Goal: Information Seeking & Learning: Check status

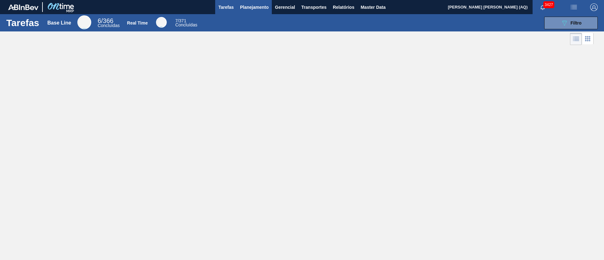
click at [262, 13] on button "Planejamento" at bounding box center [254, 7] width 35 height 14
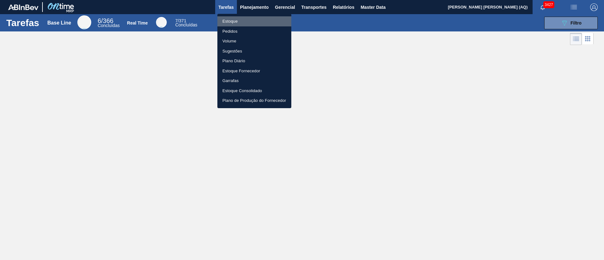
click at [237, 19] on li "Estoque" at bounding box center [254, 21] width 74 height 10
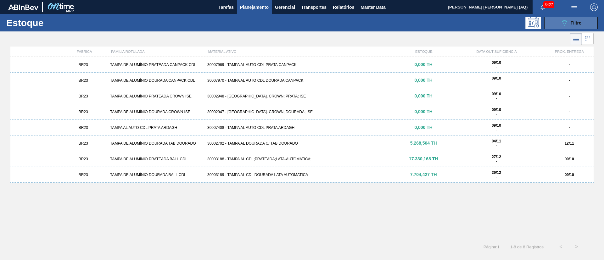
click at [559, 20] on button "089F7B8B-B2A5-4AFE-B5C0-19BA573D28AC Filtro" at bounding box center [570, 23] width 53 height 13
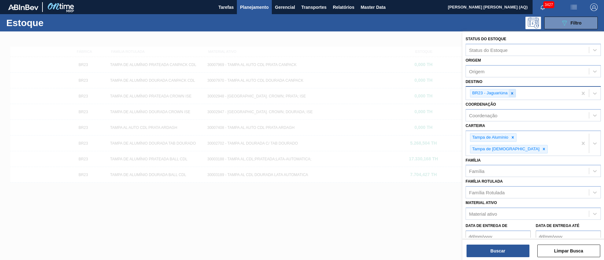
click at [511, 94] on icon at bounding box center [512, 93] width 4 height 4
type input "JUNDI"
click at [515, 255] on button "Buscar" at bounding box center [497, 251] width 63 height 13
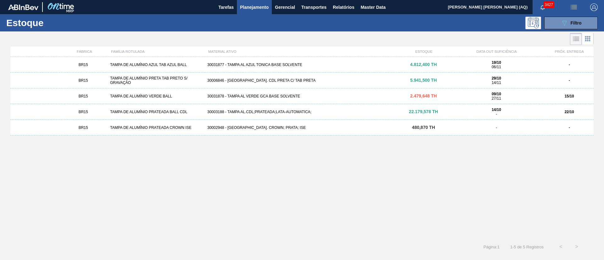
click at [214, 64] on div "30031877 - TAMPA AL AZUL TONICA BASE SOLVENTE" at bounding box center [302, 65] width 194 height 4
click at [371, 108] on div "BR15 TAMPA DE ALUMÍNIO PRATEADA BALL CDL 30003188 - TAMPA AL.CDL;PRATEADA;LATA-…" at bounding box center [301, 112] width 583 height 16
click at [570, 20] on div "089F7B8B-B2A5-4AFE-B5C0-19BA573D28AC Filtro" at bounding box center [570, 23] width 21 height 8
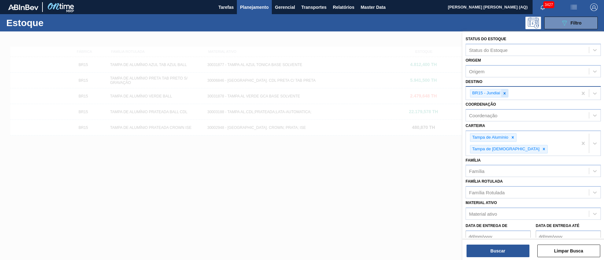
click at [505, 94] on icon at bounding box center [504, 93] width 2 height 2
type input "[DEMOGRAPHIC_DATA]"
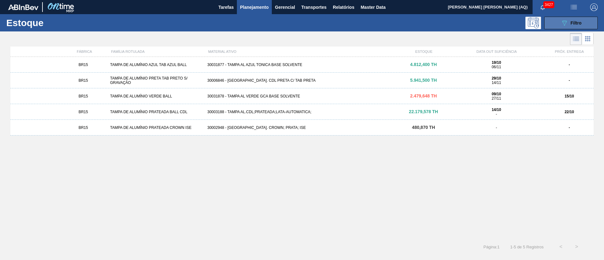
click at [559, 20] on button "089F7B8B-B2A5-4AFE-B5C0-19BA573D28AC Filtro" at bounding box center [570, 23] width 53 height 13
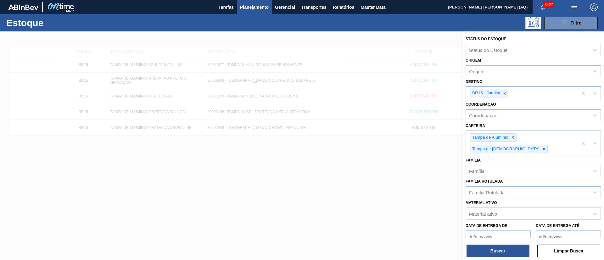
click at [392, 152] on div at bounding box center [302, 161] width 604 height 260
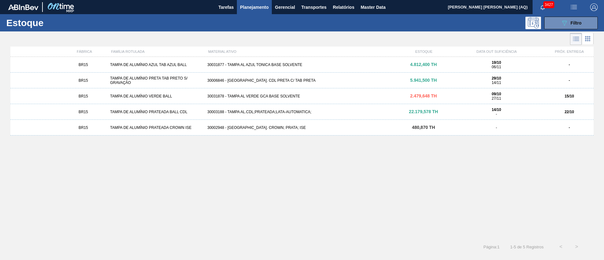
click at [294, 78] on div "30006846 - [GEOGRAPHIC_DATA]. CDL PRETA C/ TAB PRETA" at bounding box center [302, 80] width 194 height 4
click at [284, 94] on div "30031878 - TAMPA AL VERDE GCA BASE SOLVENTE" at bounding box center [302, 96] width 194 height 4
click at [564, 21] on icon "089F7B8B-B2A5-4AFE-B5C0-19BA573D28AC" at bounding box center [564, 23] width 8 height 8
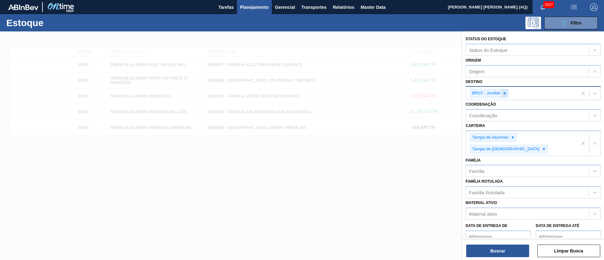
click at [503, 93] on icon at bounding box center [504, 93] width 4 height 4
type input "GUARU"
click at [507, 249] on button "Buscar" at bounding box center [497, 251] width 63 height 13
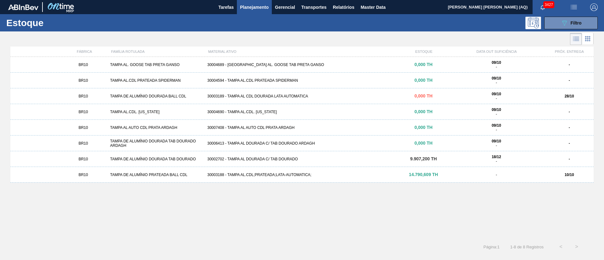
click at [334, 157] on div "30002702 - TAMPA AL DOURADA C/ TAB DOURADO" at bounding box center [302, 159] width 194 height 4
click at [346, 173] on div "30003188 - TAMPA AL.CDL;PRATEADA;LATA-AUTOMATICA;" at bounding box center [302, 175] width 194 height 4
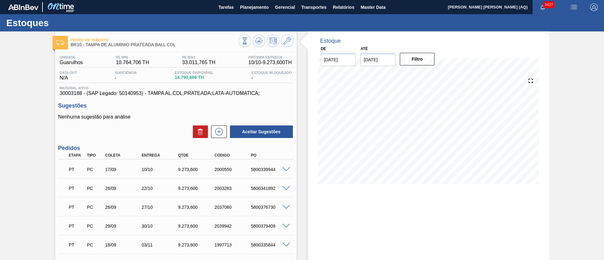
click at [407, 205] on div "Estoque De [DATE] Até [DATE] Filtro 21/10 Projeção de Estoque 10,867.194 [DOMAI…" at bounding box center [429, 196] width 242 height 331
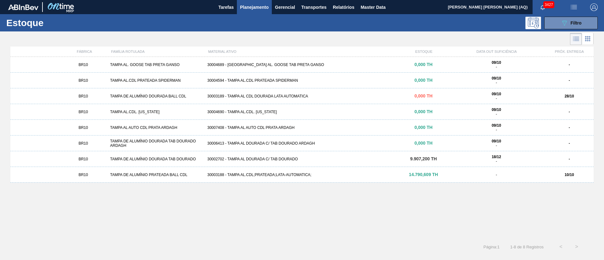
click at [567, 16] on div "Estoque 089F7B8B-B2A5-4AFE-B5C0-19BA573D28AC Filtro" at bounding box center [302, 22] width 604 height 17
click at [548, 23] on button "089F7B8B-B2A5-4AFE-B5C0-19BA573D28AC Filtro" at bounding box center [570, 23] width 53 height 13
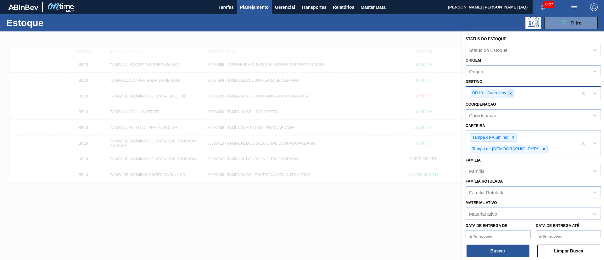
click at [508, 95] on div at bounding box center [510, 93] width 7 height 8
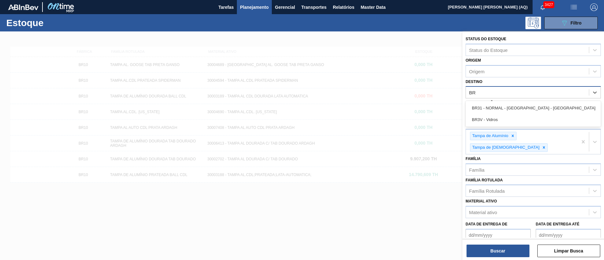
type input "B"
type input "SÃO"
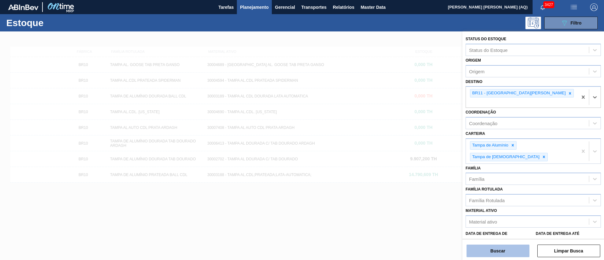
click at [503, 250] on button "Buscar" at bounding box center [497, 251] width 63 height 13
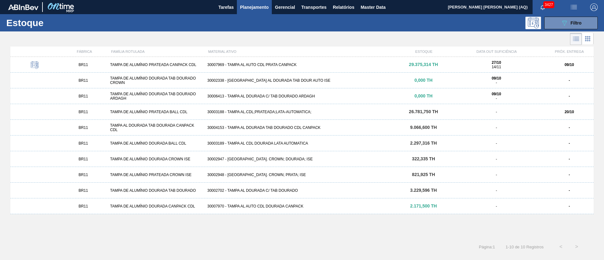
click at [309, 201] on div "BR11 TAMPA DE ALUMÍNIO DOURADA CANPACK CDL 30007970 - TAMPA AL AUTO CDL DOURADA…" at bounding box center [301, 206] width 583 height 16
click at [292, 191] on div "30002702 - TAMPA AL DOURADA C/ TAB DOURADO" at bounding box center [302, 190] width 194 height 4
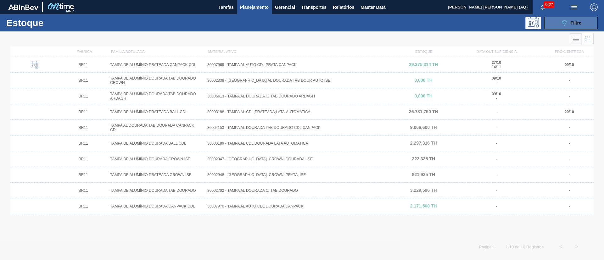
click at [585, 26] on button "089F7B8B-B2A5-4AFE-B5C0-19BA573D28AC Filtro" at bounding box center [570, 23] width 53 height 13
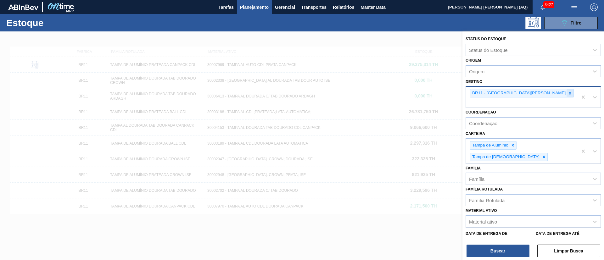
click at [569, 93] on icon at bounding box center [570, 93] width 2 height 2
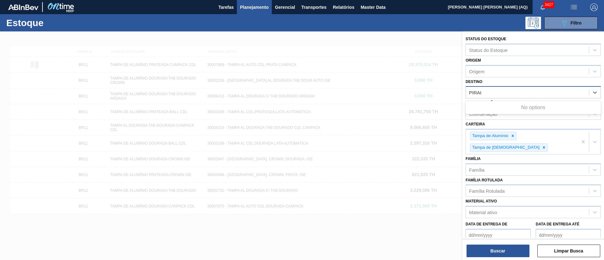
type input "PIRA"
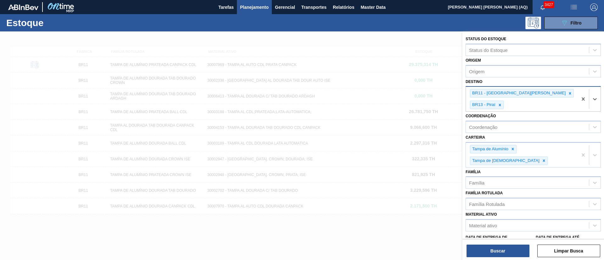
click at [568, 93] on icon at bounding box center [570, 93] width 4 height 4
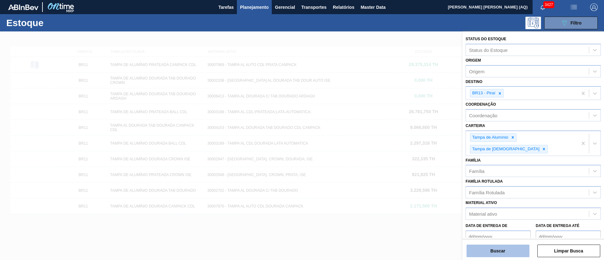
click at [513, 250] on button "Buscar" at bounding box center [497, 251] width 63 height 13
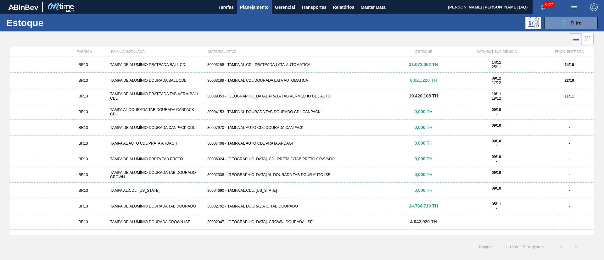
click at [335, 95] on div "30009353 - [GEOGRAPHIC_DATA]. PRATA TAB VERMELHO CDL AUTO" at bounding box center [302, 96] width 194 height 4
click at [346, 64] on div "30003188 - TAMPA AL.CDL;PRATEADA;LATA-AUTOMATICA;" at bounding box center [302, 65] width 194 height 4
click at [277, 77] on div "BR13 TAMPA DE ALUMÍNIO DOURADA BALL CDL 30003189 - TAMPA AL CDL DOURADA LATA AU…" at bounding box center [301, 81] width 583 height 16
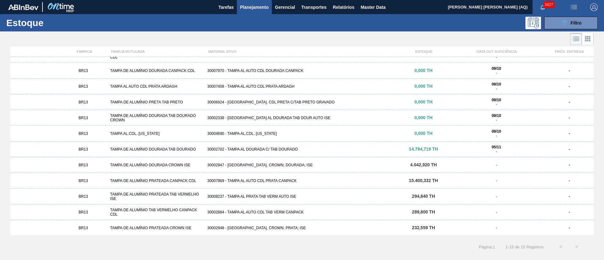
scroll to position [58, 0]
click at [292, 149] on div "30002702 - TAMPA AL DOURADA C/ TAB DOURADO" at bounding box center [302, 149] width 194 height 4
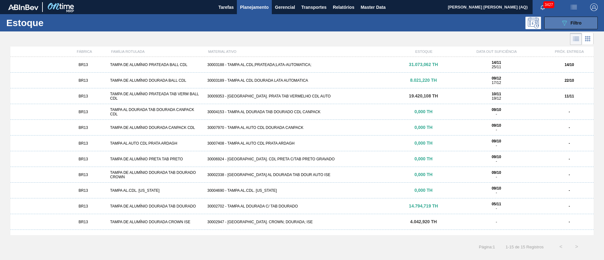
click at [581, 26] on button "089F7B8B-B2A5-4AFE-B5C0-19BA573D28AC Filtro" at bounding box center [570, 23] width 53 height 13
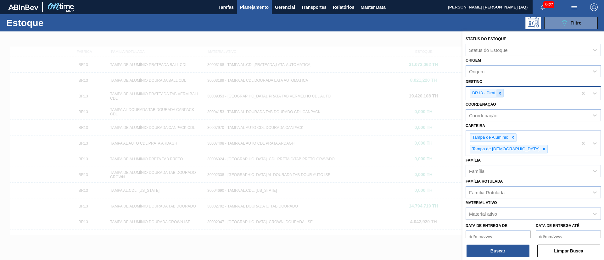
click at [501, 94] on icon at bounding box center [499, 93] width 4 height 4
type input "PONTA"
click at [515, 251] on button "Buscar" at bounding box center [497, 251] width 63 height 13
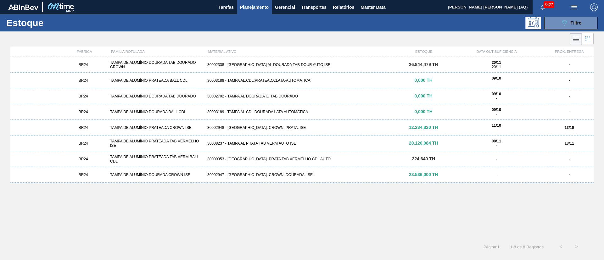
click at [301, 173] on div "30002947 - [GEOGRAPHIC_DATA]. CROWN; DOURADA; ISE" at bounding box center [302, 175] width 194 height 4
click at [404, 136] on div "BR24 TAMPA DE ALUMÍNIO PRATEADA TAB VERMELHO ISE 30008237 - TAMPA [PERSON_NAME]…" at bounding box center [301, 144] width 583 height 16
click at [317, 142] on div "30008237 - TAMPA AL PRATA TAB VERM AUTO ISE" at bounding box center [302, 143] width 194 height 4
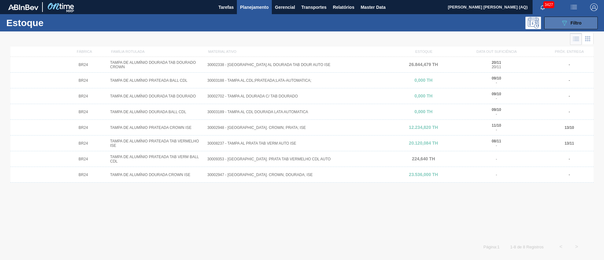
click at [553, 23] on button "089F7B8B-B2A5-4AFE-B5C0-19BA573D28AC Filtro" at bounding box center [570, 23] width 53 height 13
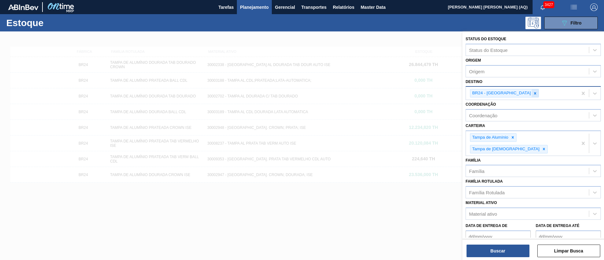
click at [533, 91] on icon at bounding box center [535, 93] width 4 height 4
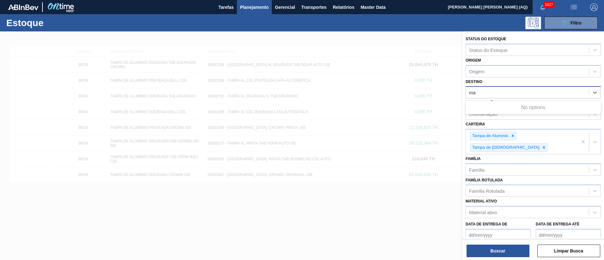
type input "m"
type input "maca"
click at [513, 243] on div "Buscar Limpar Busca" at bounding box center [533, 248] width 142 height 18
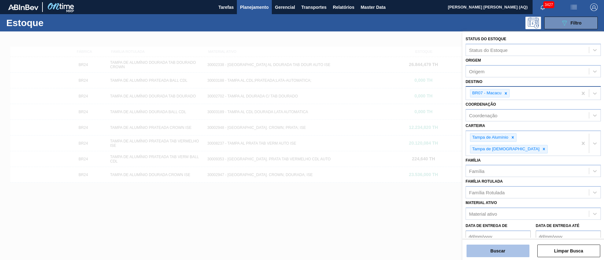
click at [513, 249] on button "Buscar" at bounding box center [497, 251] width 63 height 13
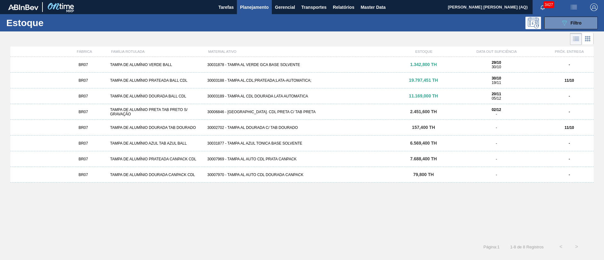
click at [273, 143] on div "30031877 - TAMPA AL AZUL TONICA BASE SOLVENTE" at bounding box center [302, 143] width 194 height 4
click at [282, 112] on div "30006846 - [GEOGRAPHIC_DATA]. CDL PRETA C/ TAB PRETA" at bounding box center [302, 112] width 194 height 4
click at [271, 61] on div "BR07 TAMPA DE ALUMÍNIO VERDE BALL 30031878 - [GEOGRAPHIC_DATA] AL VERDE GCA BAS…" at bounding box center [301, 65] width 583 height 16
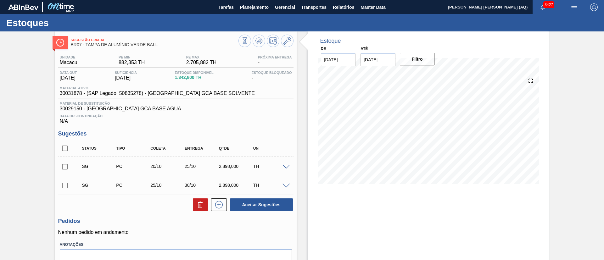
click at [68, 149] on input "checkbox" at bounding box center [64, 148] width 13 height 13
checkbox input "true"
click at [198, 207] on icon at bounding box center [200, 205] width 4 height 5
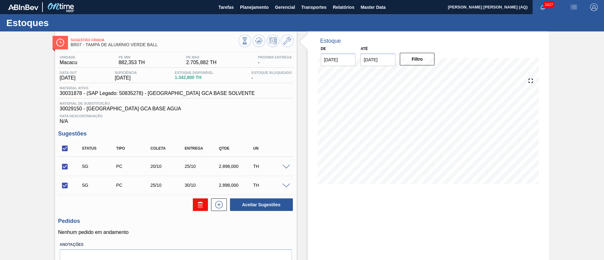
checkbox input "false"
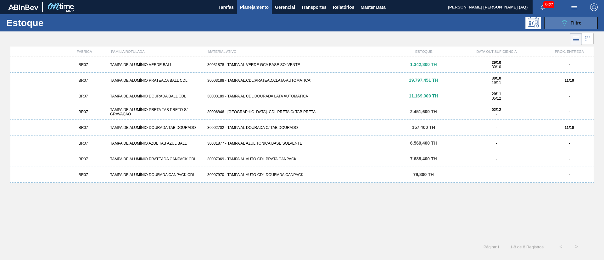
click at [573, 22] on span "Filtro" at bounding box center [575, 22] width 11 height 5
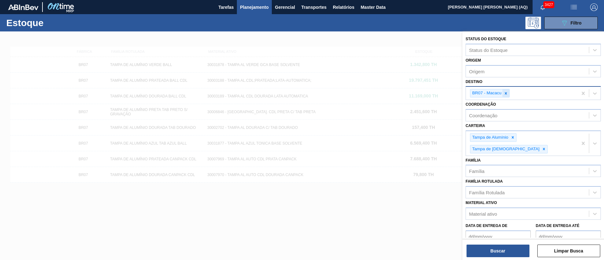
click at [508, 89] on div at bounding box center [505, 93] width 7 height 8
type input "agudos"
click at [519, 252] on button "Buscar" at bounding box center [497, 251] width 63 height 13
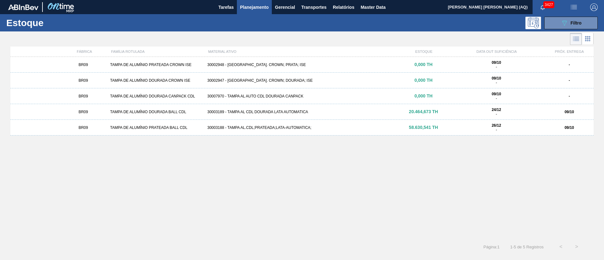
click at [408, 126] on div "58.630,541 TH" at bounding box center [423, 127] width 48 height 5
click at [567, 22] on icon "089F7B8B-B2A5-4AFE-B5C0-19BA573D28AC" at bounding box center [564, 23] width 8 height 8
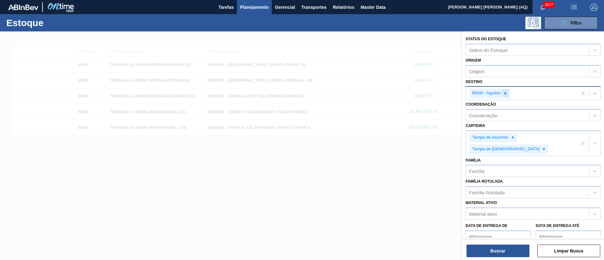
click at [505, 93] on icon at bounding box center [505, 93] width 2 height 2
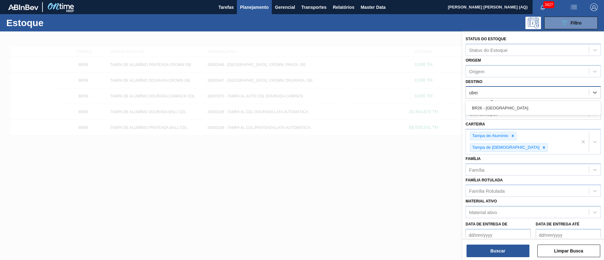
type input "uberl"
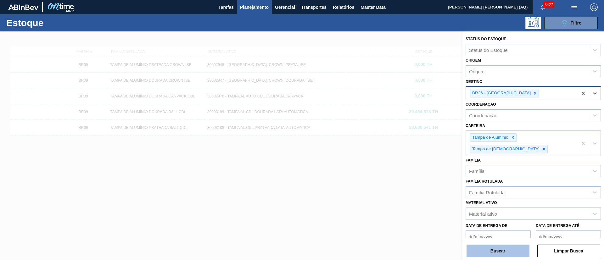
click at [516, 247] on button "Buscar" at bounding box center [497, 251] width 63 height 13
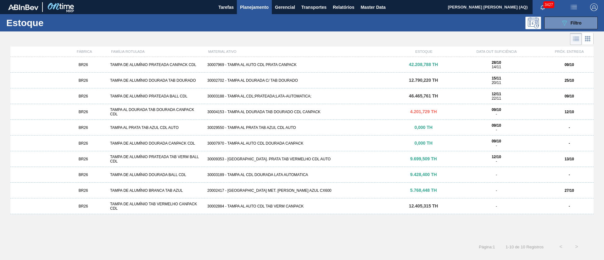
click at [336, 94] on div "30003188 - TAMPA AL.CDL;PRATEADA;LATA-AUTOMATICA;" at bounding box center [302, 96] width 194 height 4
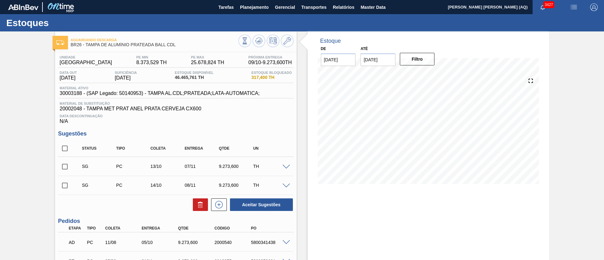
click at [61, 147] on input "checkbox" at bounding box center [64, 148] width 13 height 13
checkbox input "true"
click at [200, 204] on icon at bounding box center [201, 205] width 8 height 8
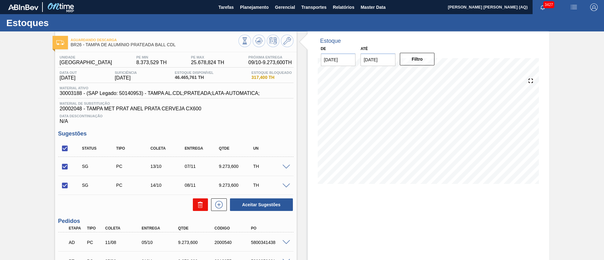
checkbox input "false"
